Goal: Task Accomplishment & Management: Manage account settings

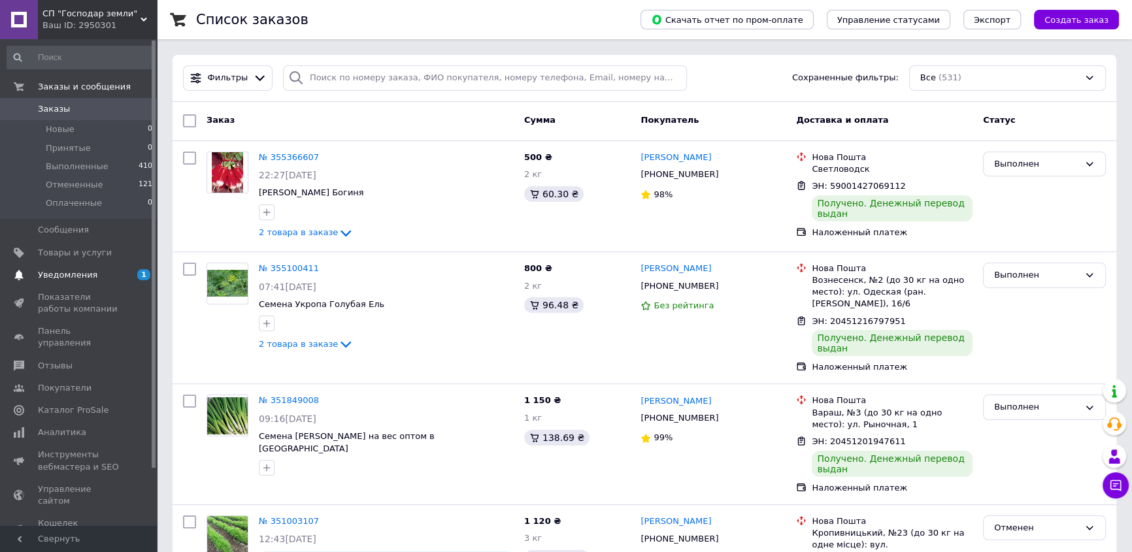
click at [135, 276] on span "1 0" at bounding box center [139, 275] width 36 height 12
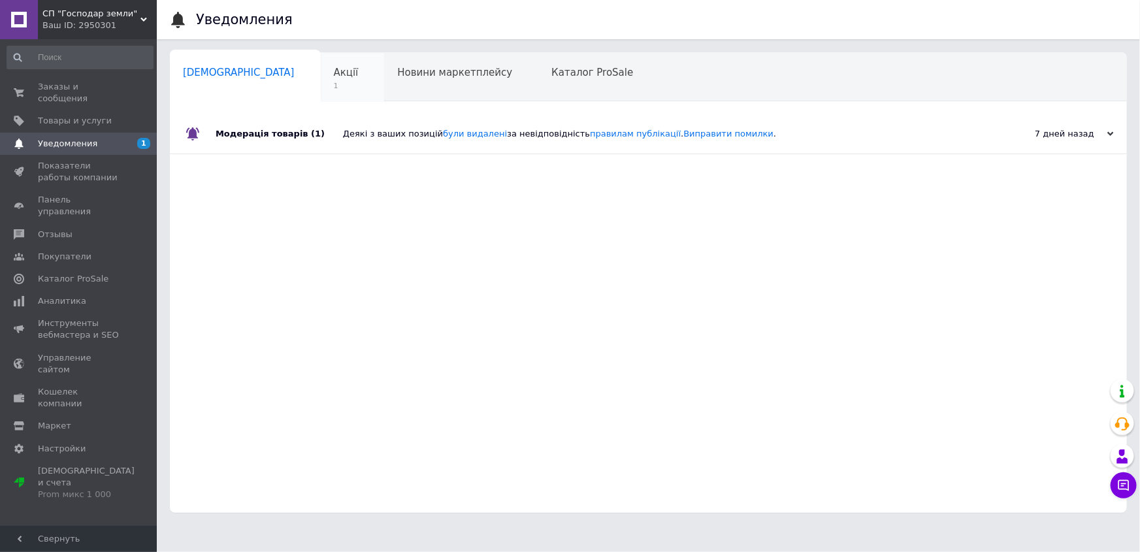
click at [321, 77] on div "Акції 1" at bounding box center [353, 78] width 64 height 50
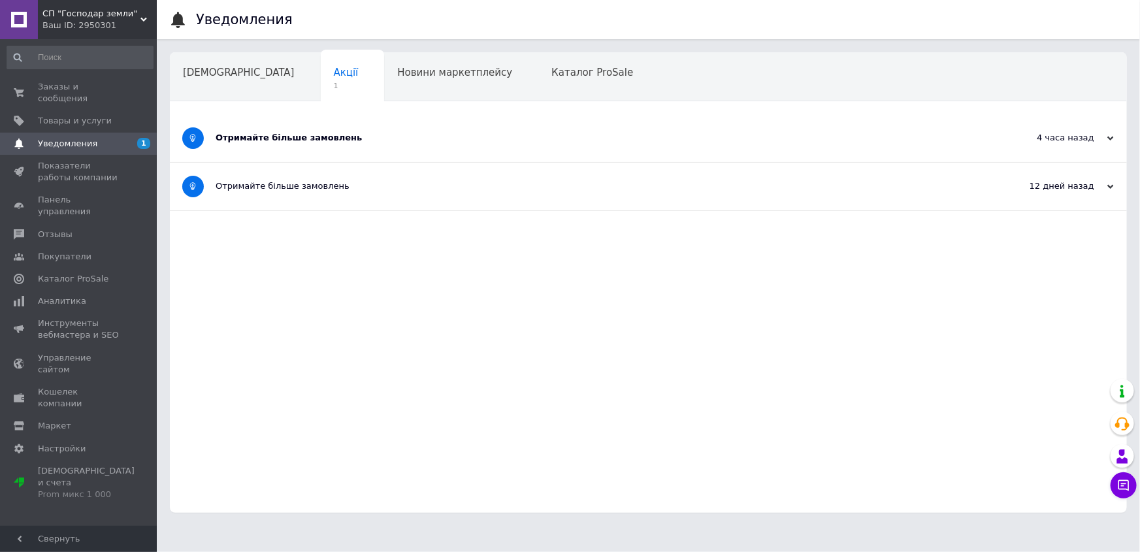
click at [300, 137] on div "Отримайте більше замовлень" at bounding box center [600, 138] width 768 height 12
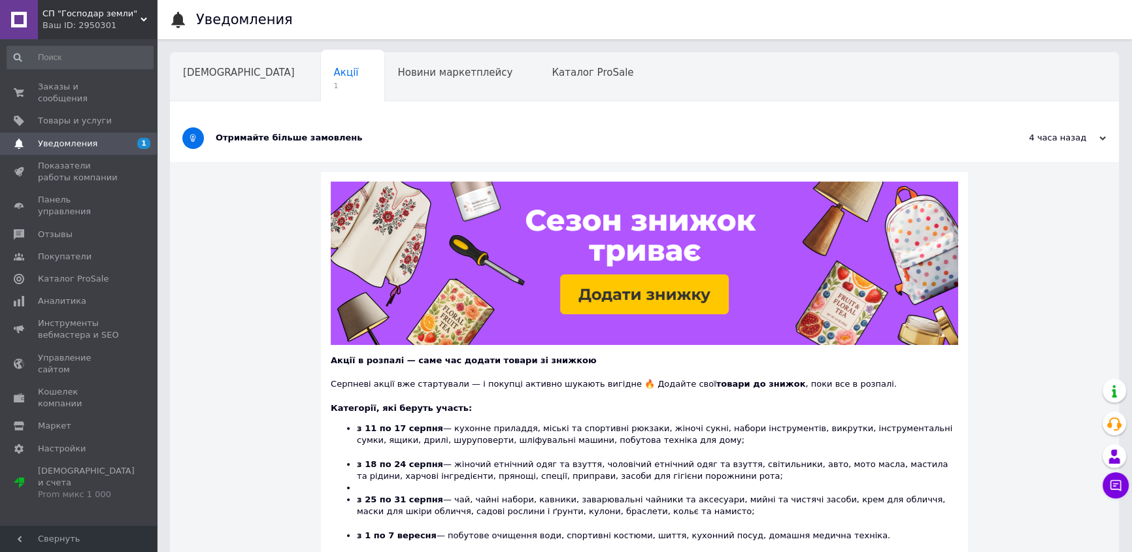
scroll to position [280, 0]
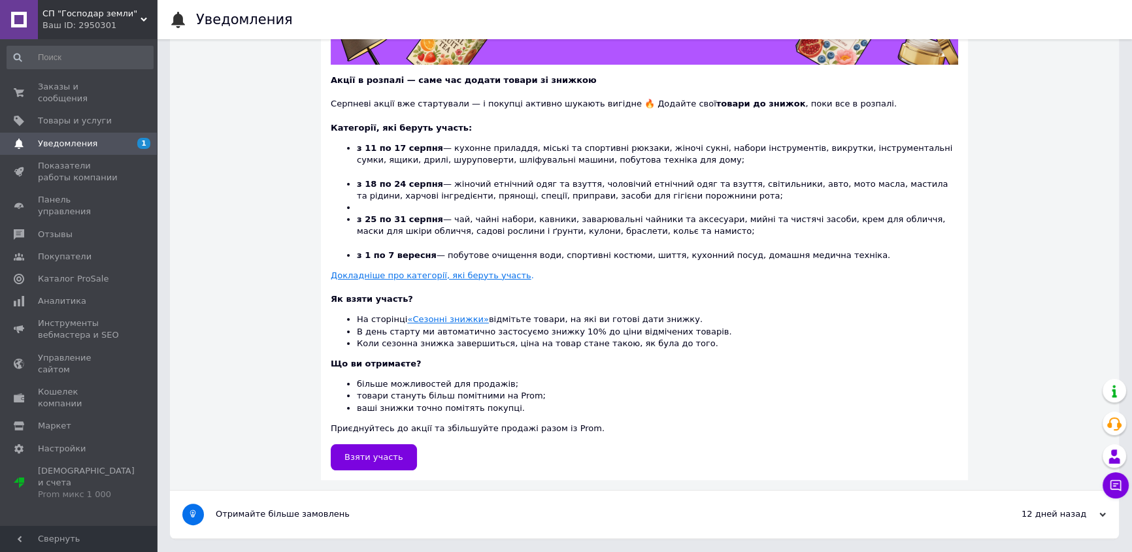
click at [107, 141] on link "Уведомления 1" at bounding box center [80, 144] width 160 height 22
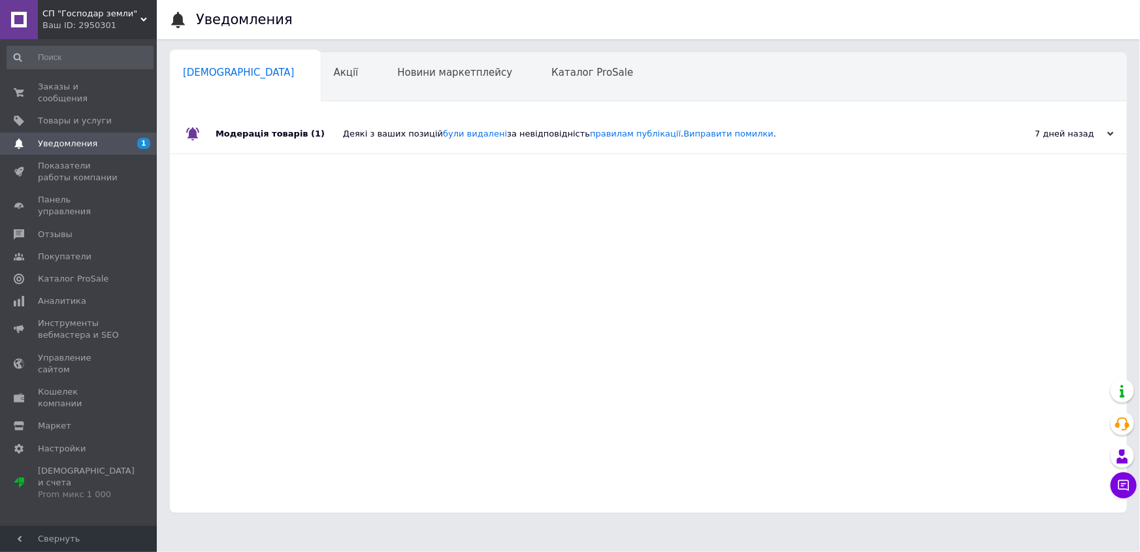
click at [230, 135] on div "Модерація товарів (1)" at bounding box center [279, 133] width 127 height 39
click at [26, 25] on link at bounding box center [19, 19] width 38 height 39
